Goal: Task Accomplishment & Management: Use online tool/utility

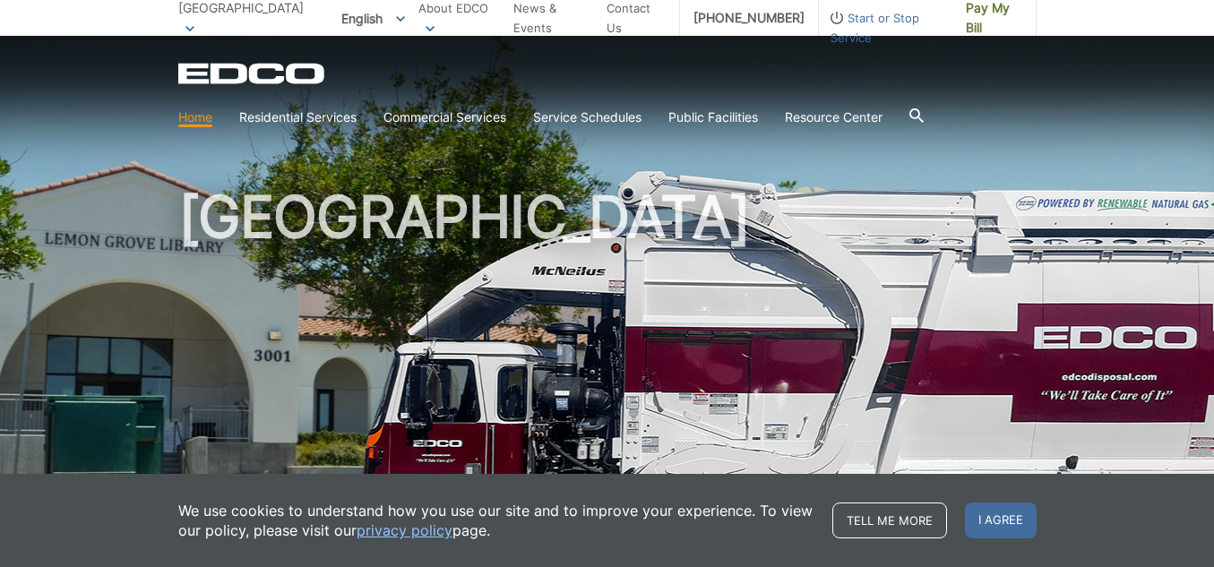
click at [262, 23] on p "[GEOGRAPHIC_DATA]" at bounding box center [244, 17] width 133 height 39
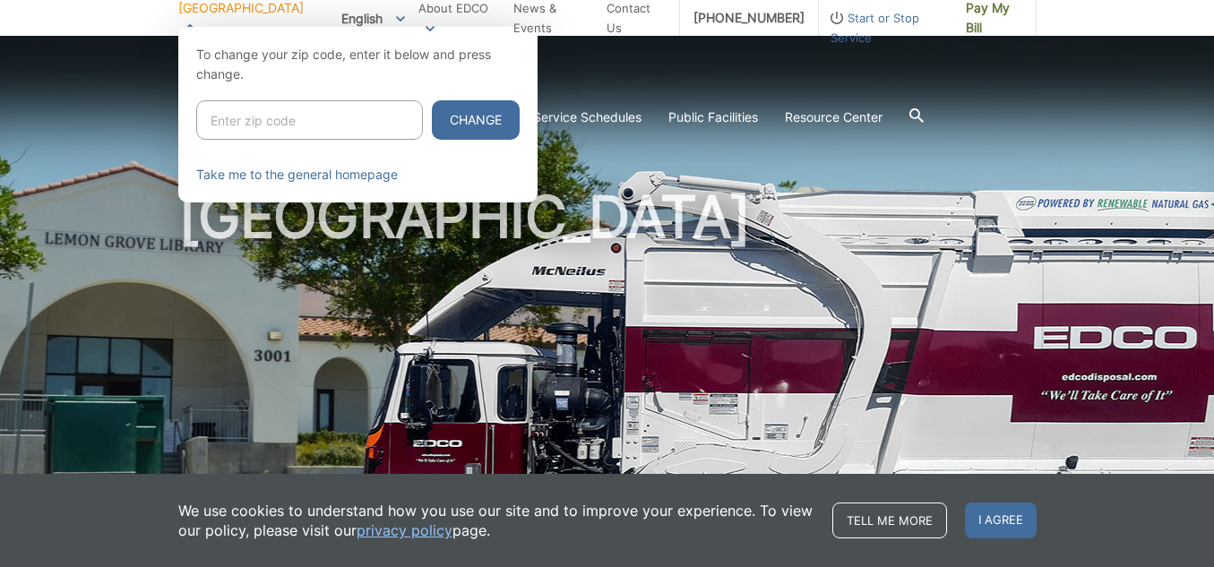
click at [140, 132] on div at bounding box center [607, 310] width 1214 height 567
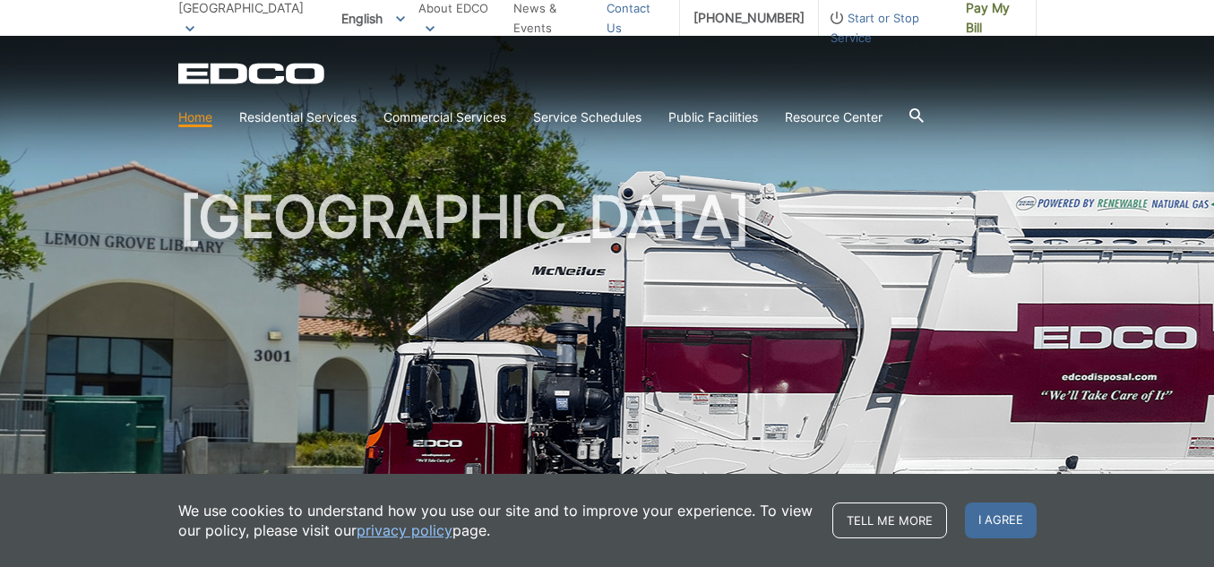
click at [637, 22] on link "Contact Us" at bounding box center [635, 17] width 59 height 39
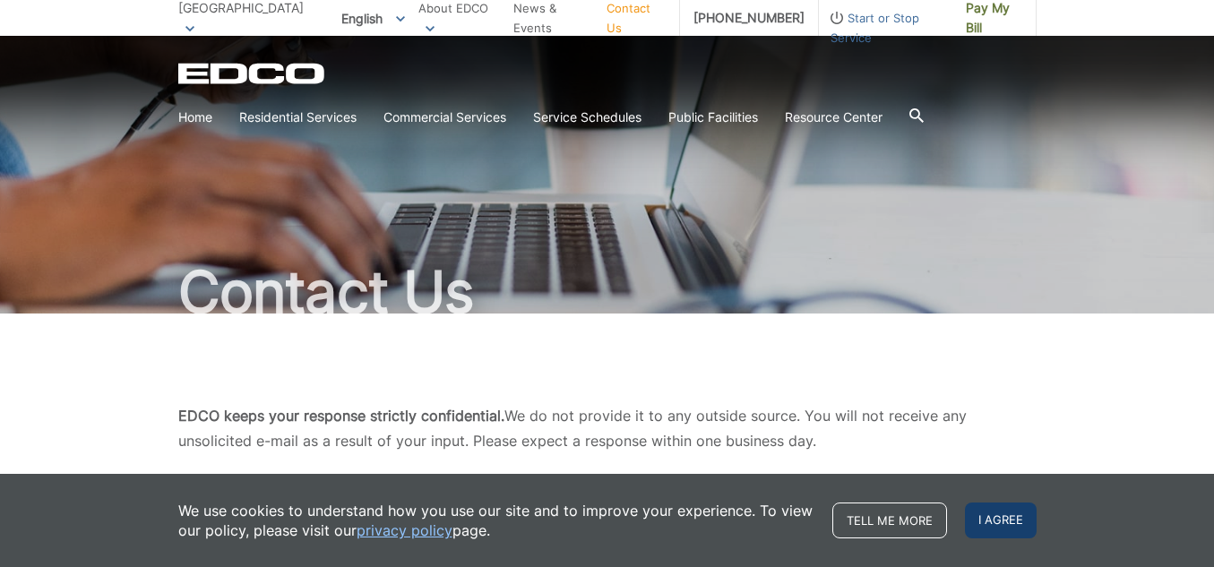
click at [1007, 526] on span "I agree" at bounding box center [1001, 521] width 72 height 36
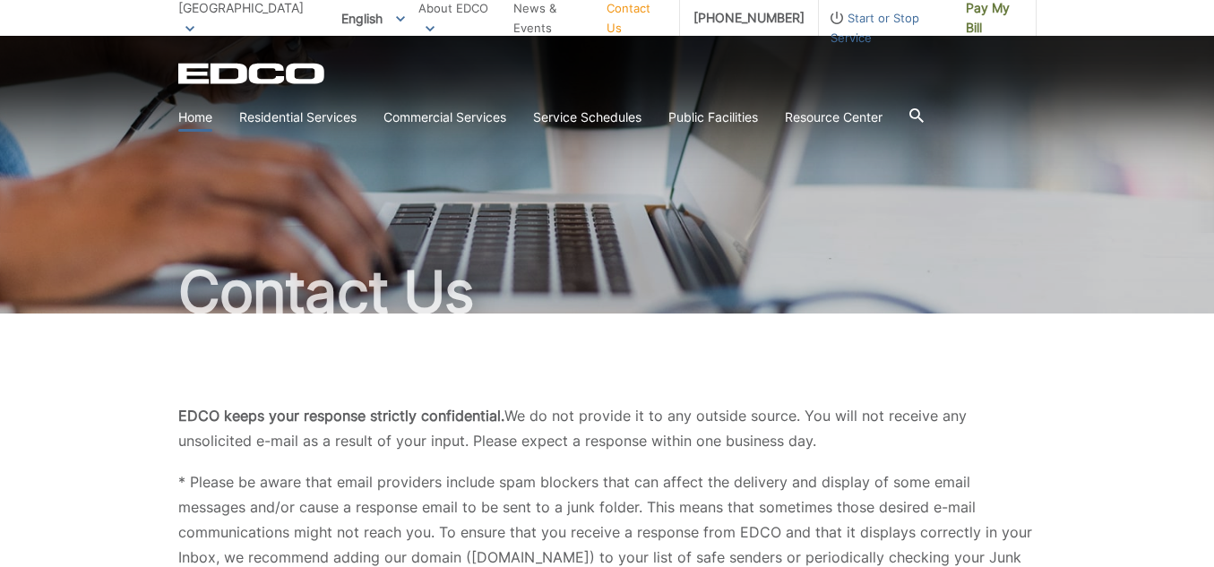
click at [193, 120] on link "Home" at bounding box center [195, 117] width 34 height 20
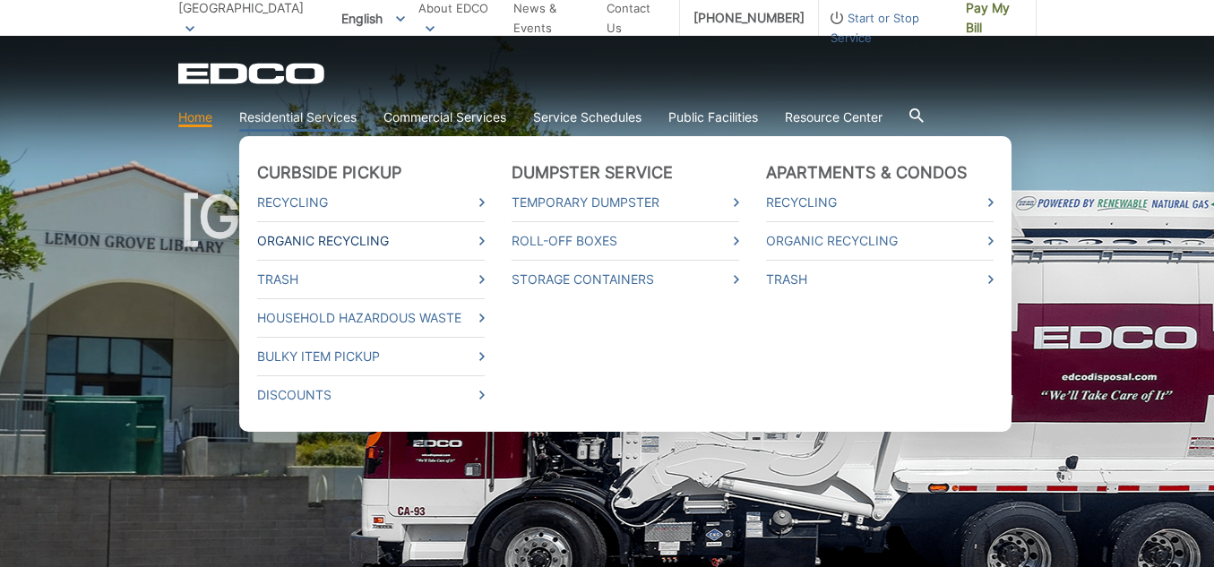
click at [302, 238] on link "Organic Recycling" at bounding box center [371, 241] width 228 height 20
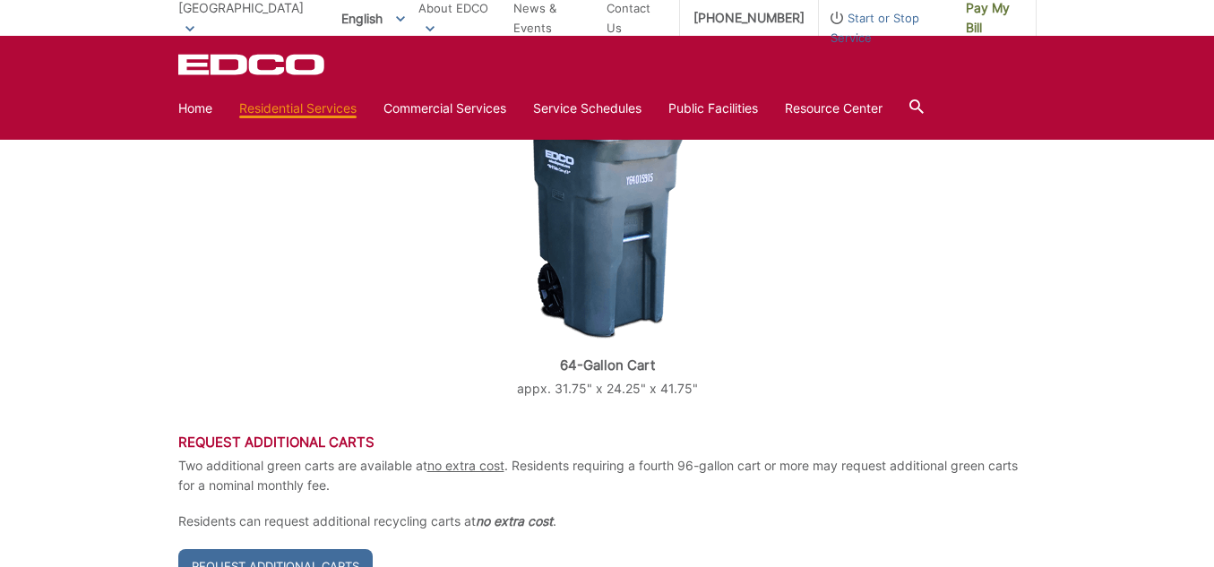
scroll to position [717, 0]
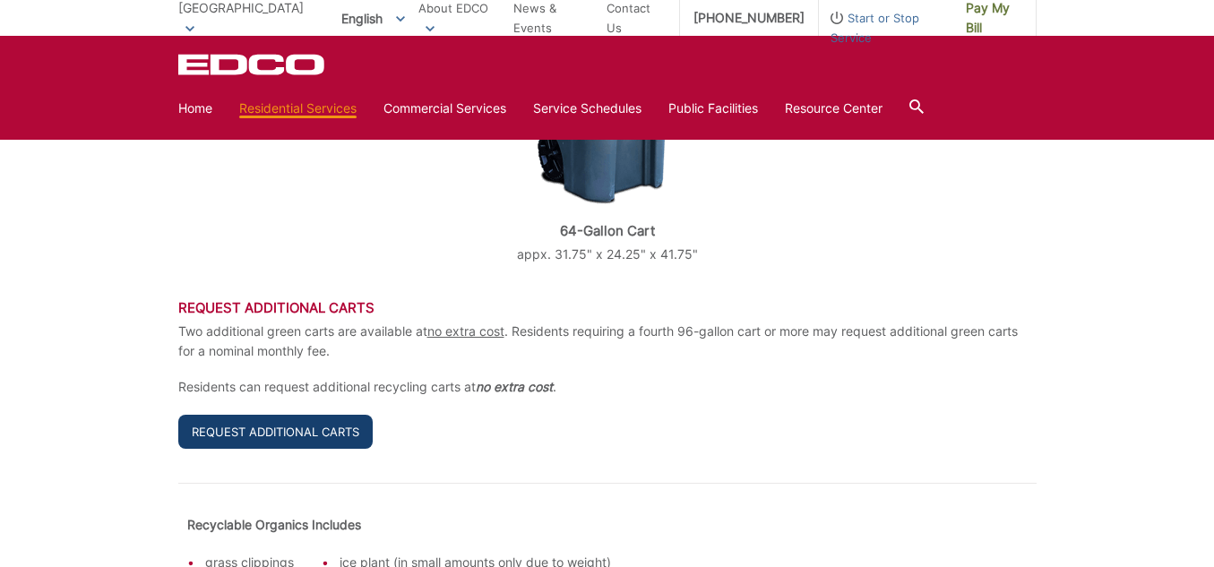
click at [239, 415] on link "Request Additional Carts" at bounding box center [275, 432] width 194 height 34
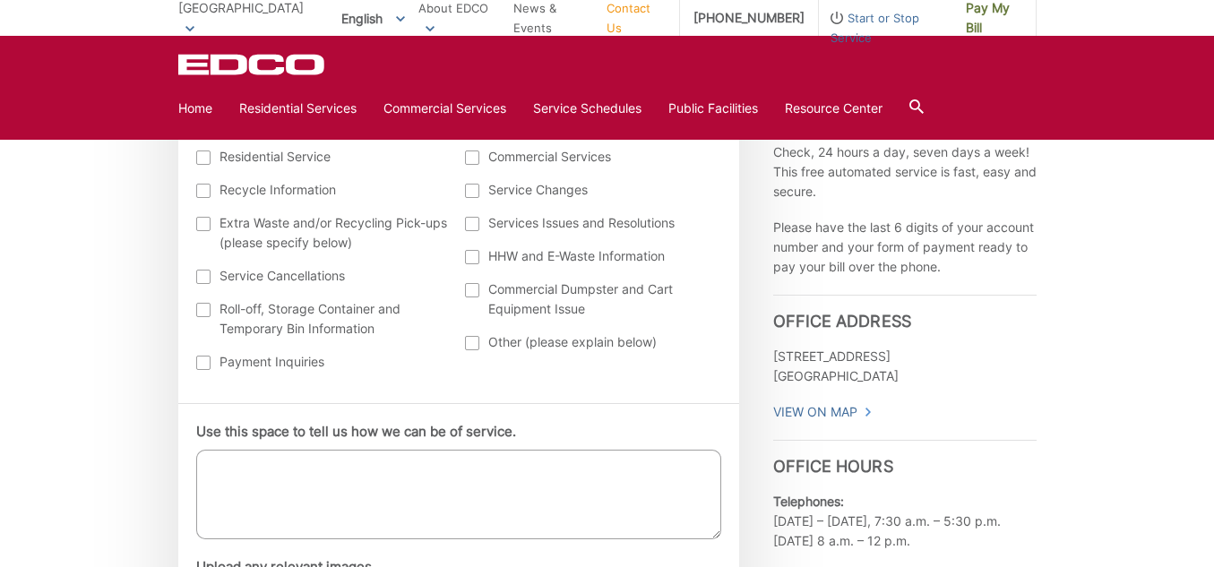
scroll to position [860, 0]
